Goal: Information Seeking & Learning: Understand process/instructions

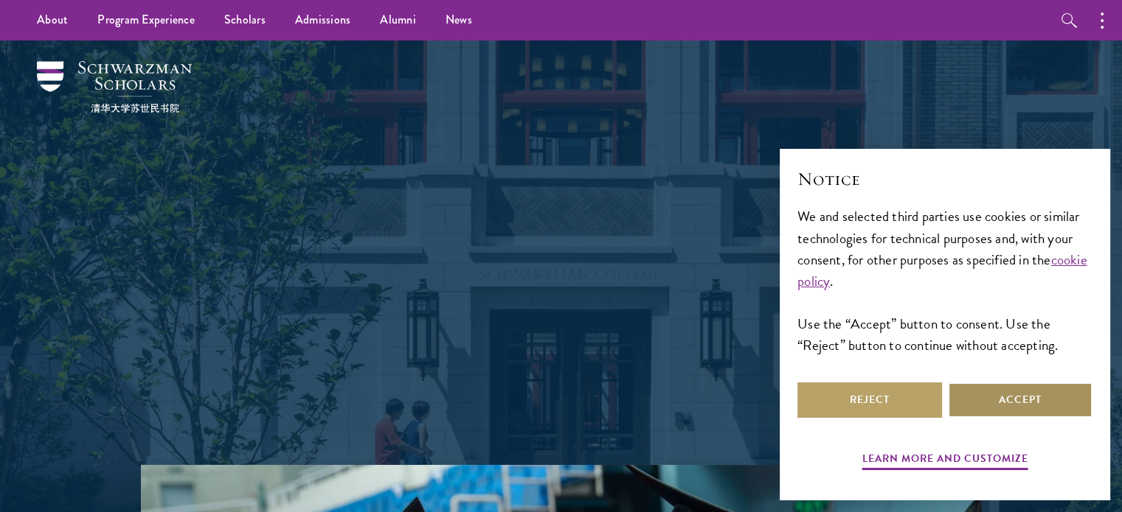
click at [1007, 398] on button "Accept" at bounding box center [1020, 400] width 145 height 35
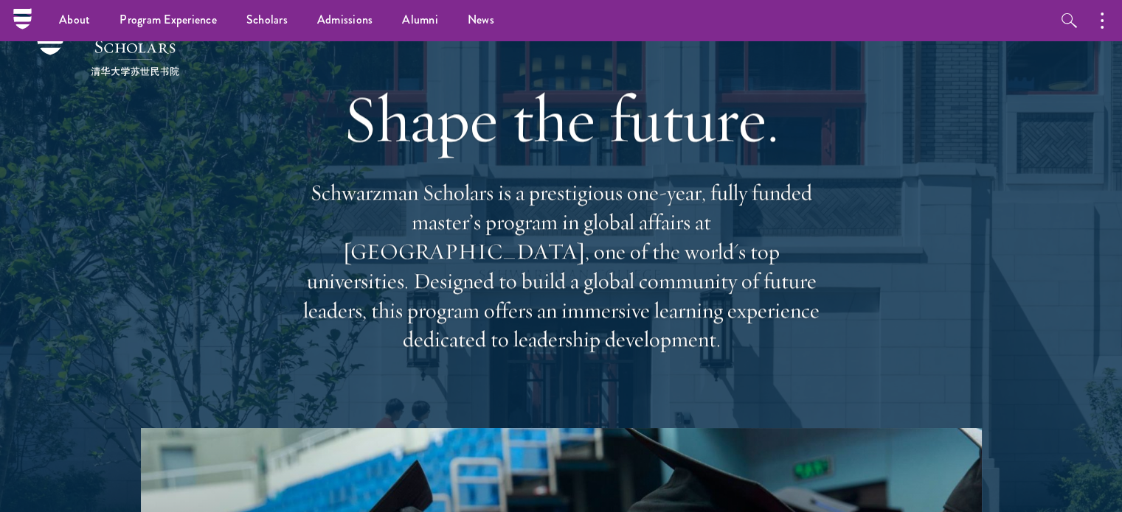
scroll to position [3, 0]
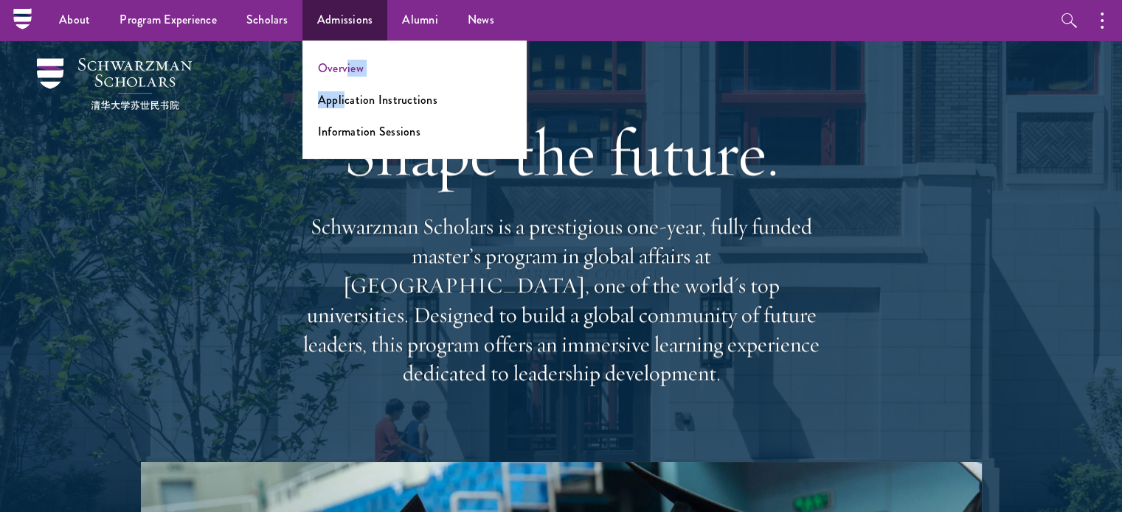
drag, startPoint x: 342, startPoint y: 78, endPoint x: 345, endPoint y: 64, distance: 14.3
click at [345, 64] on ul "Overview Application Instructions Information Sessions" at bounding box center [414, 100] width 224 height 119
click at [345, 64] on link "Overview" at bounding box center [341, 68] width 46 height 17
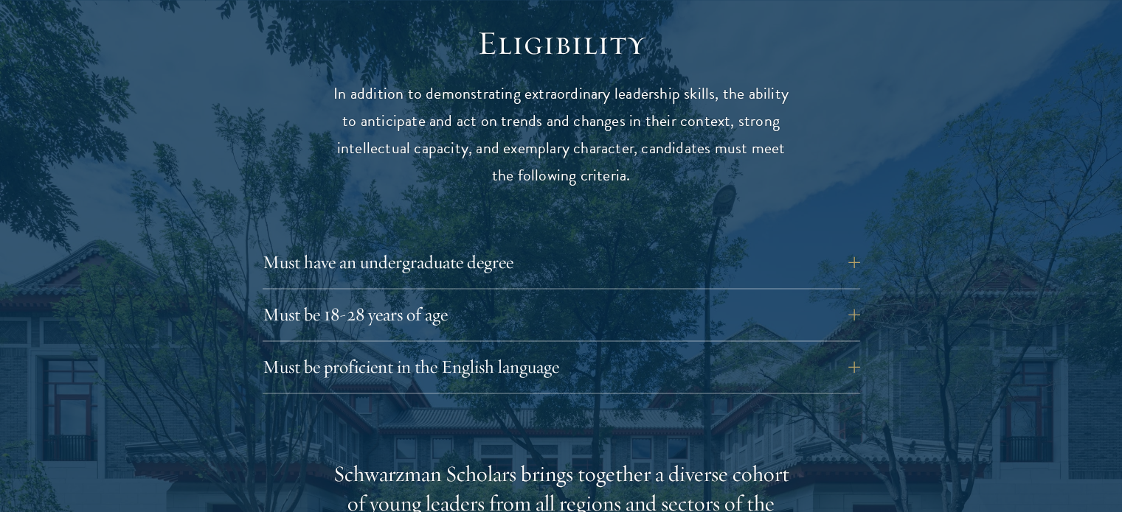
scroll to position [1976, 0]
